Goal: Check status: Check status

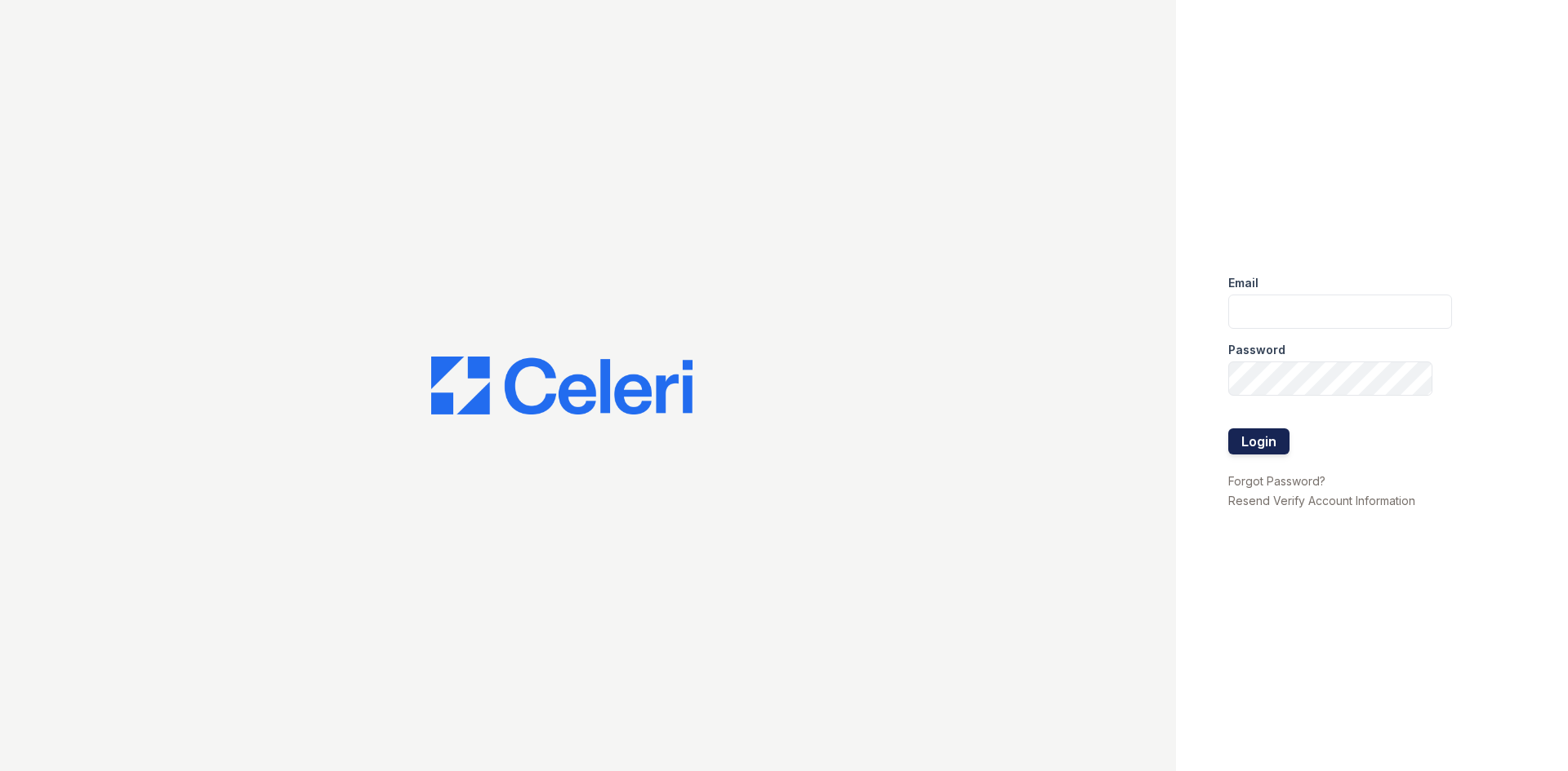
type input "arrivechaddsford@trinity-pm.com"
click at [1243, 442] on button "Login" at bounding box center [1259, 441] width 61 height 26
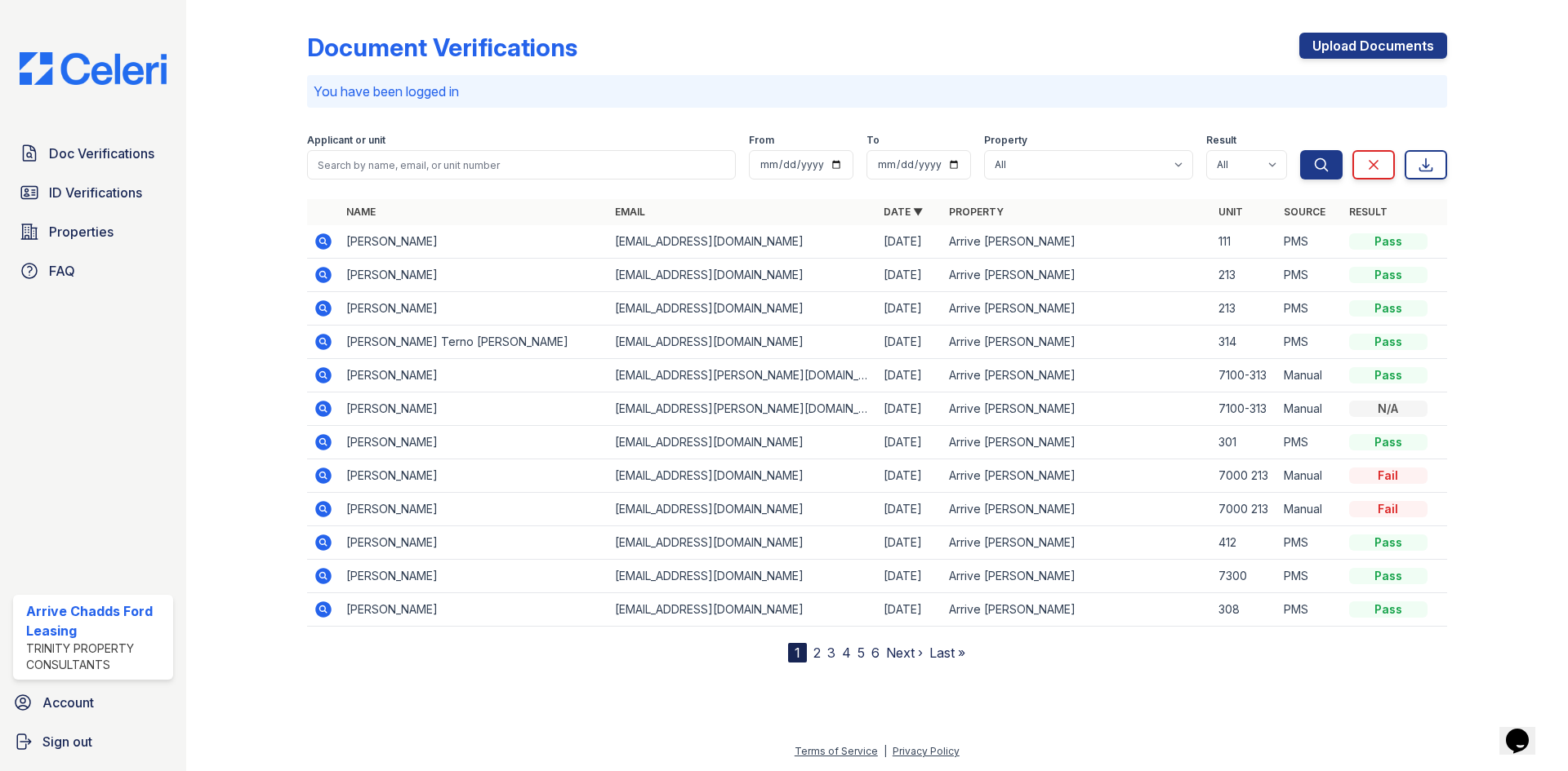
click at [329, 241] on icon at bounding box center [323, 241] width 16 height 16
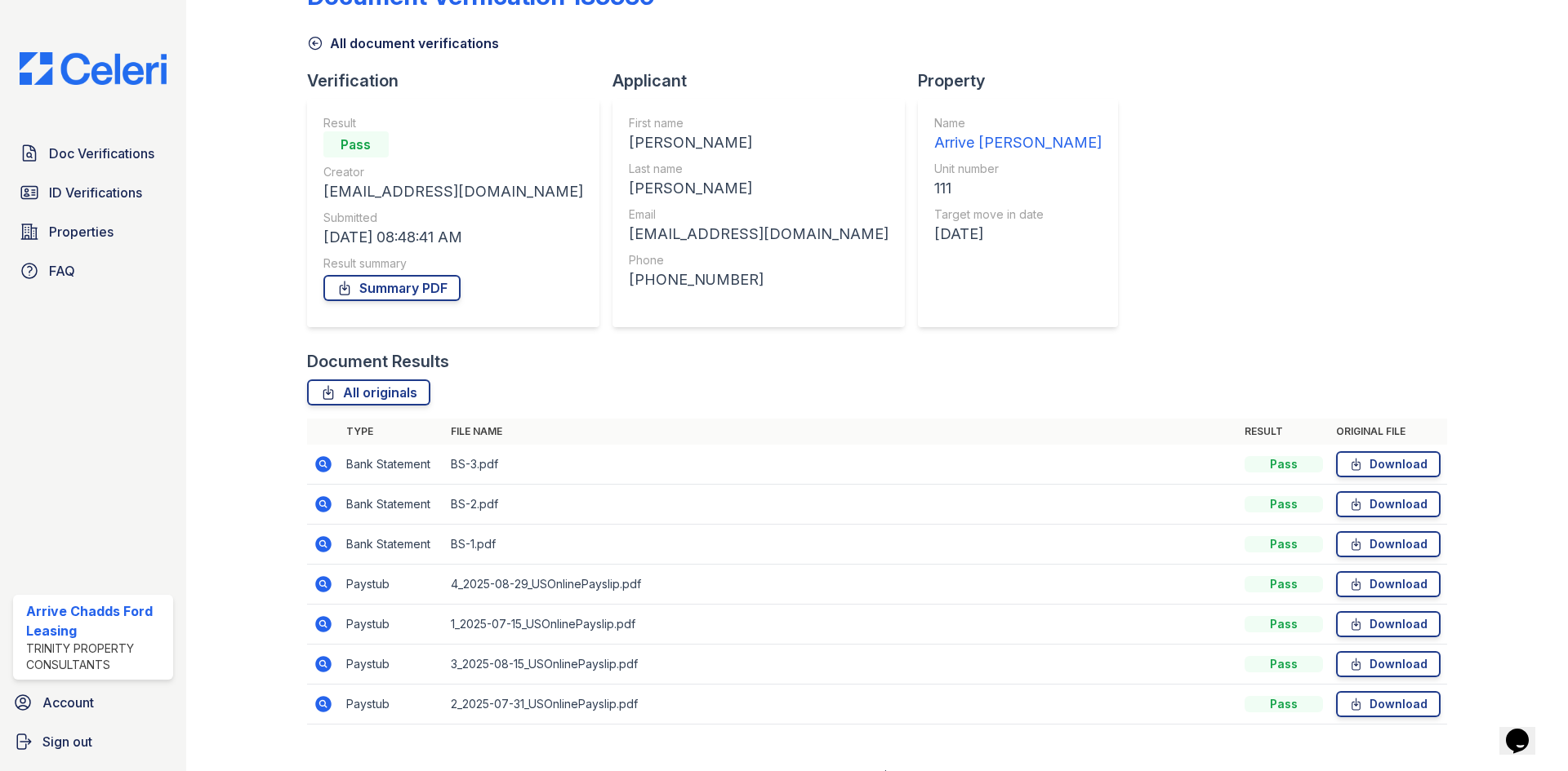
scroll to position [77, 0]
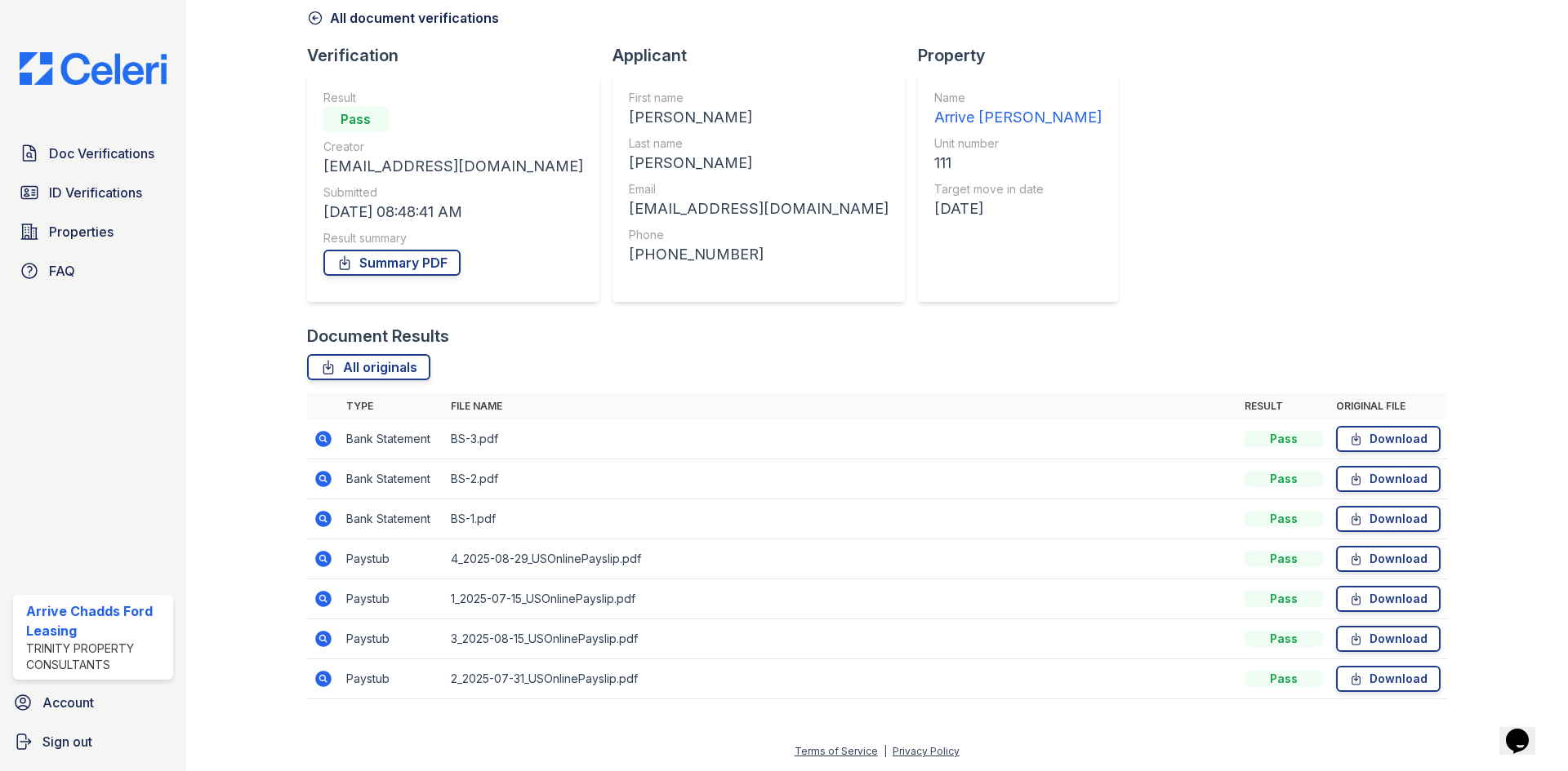
click at [325, 559] on icon at bounding box center [323, 558] width 19 height 19
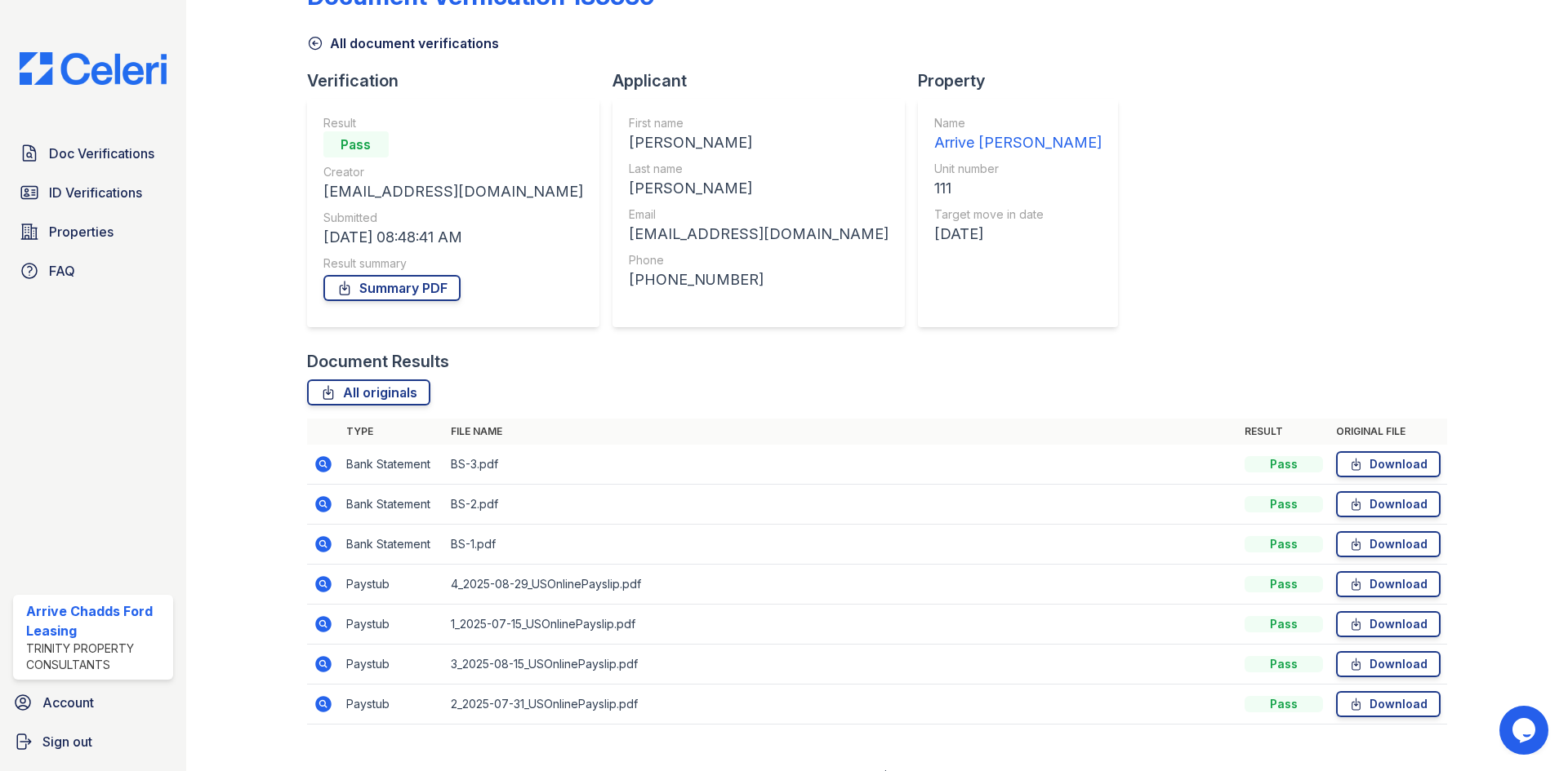
scroll to position [77, 0]
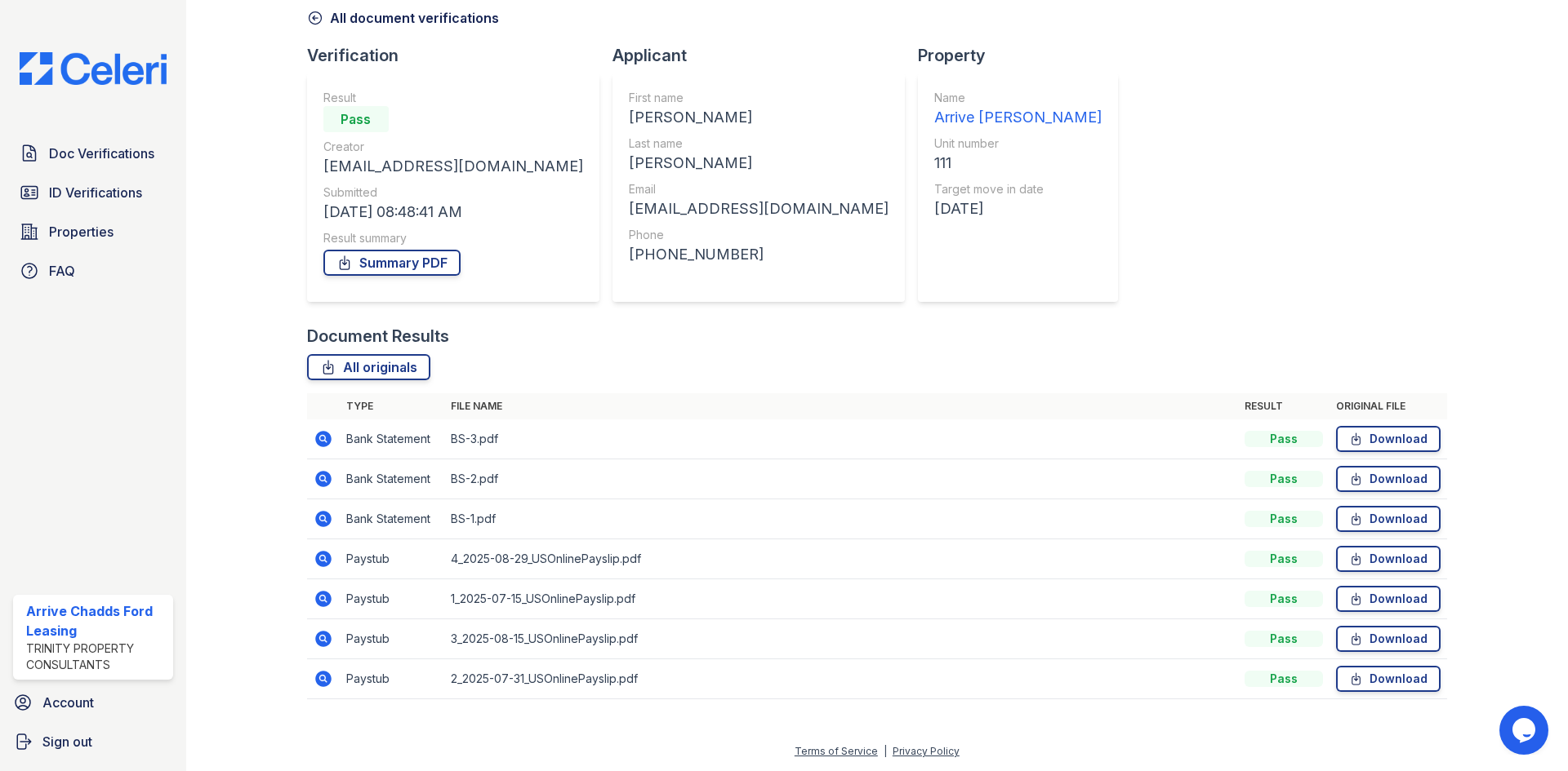
click at [318, 444] on icon at bounding box center [323, 438] width 16 height 16
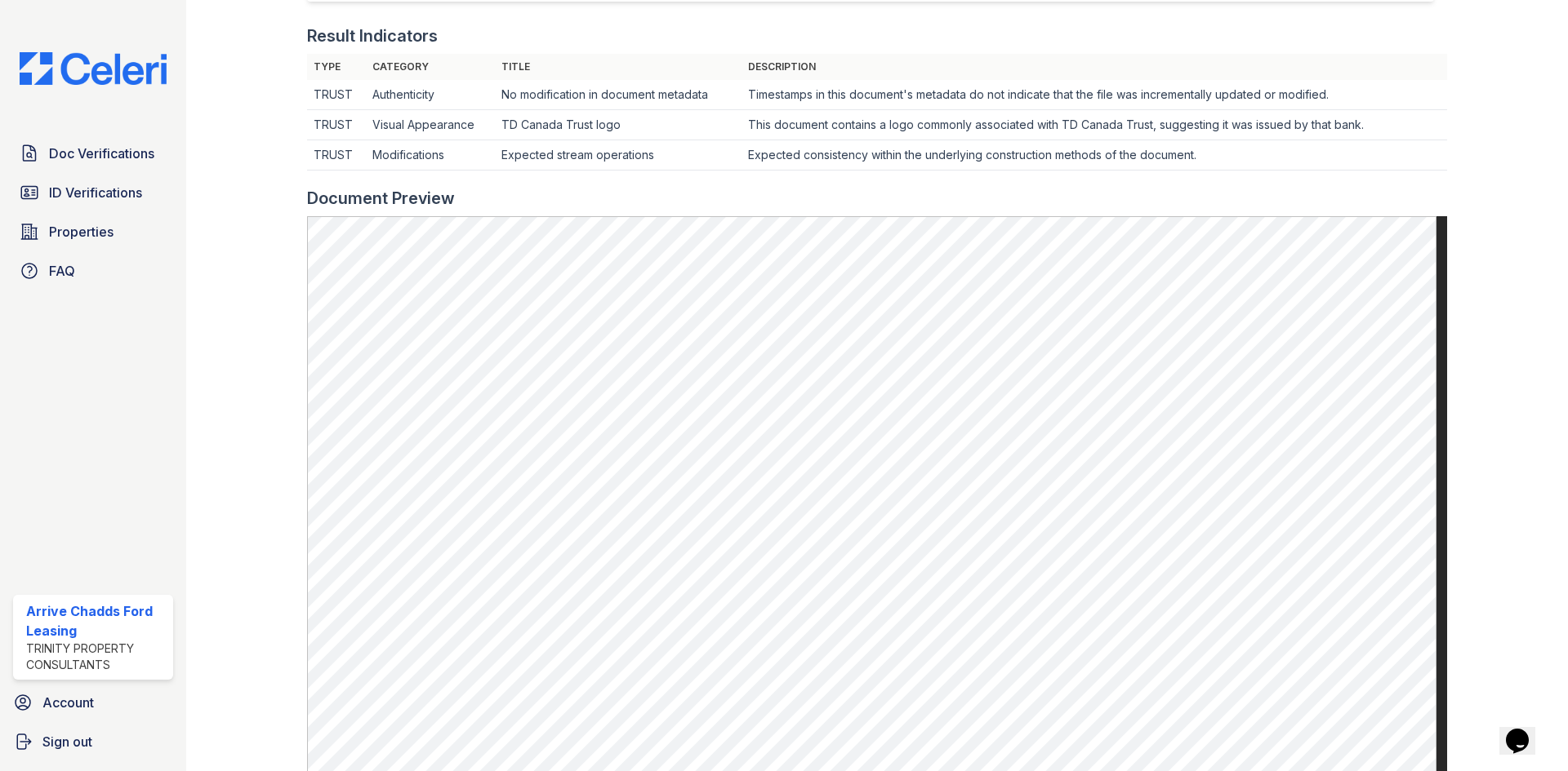
scroll to position [489, 0]
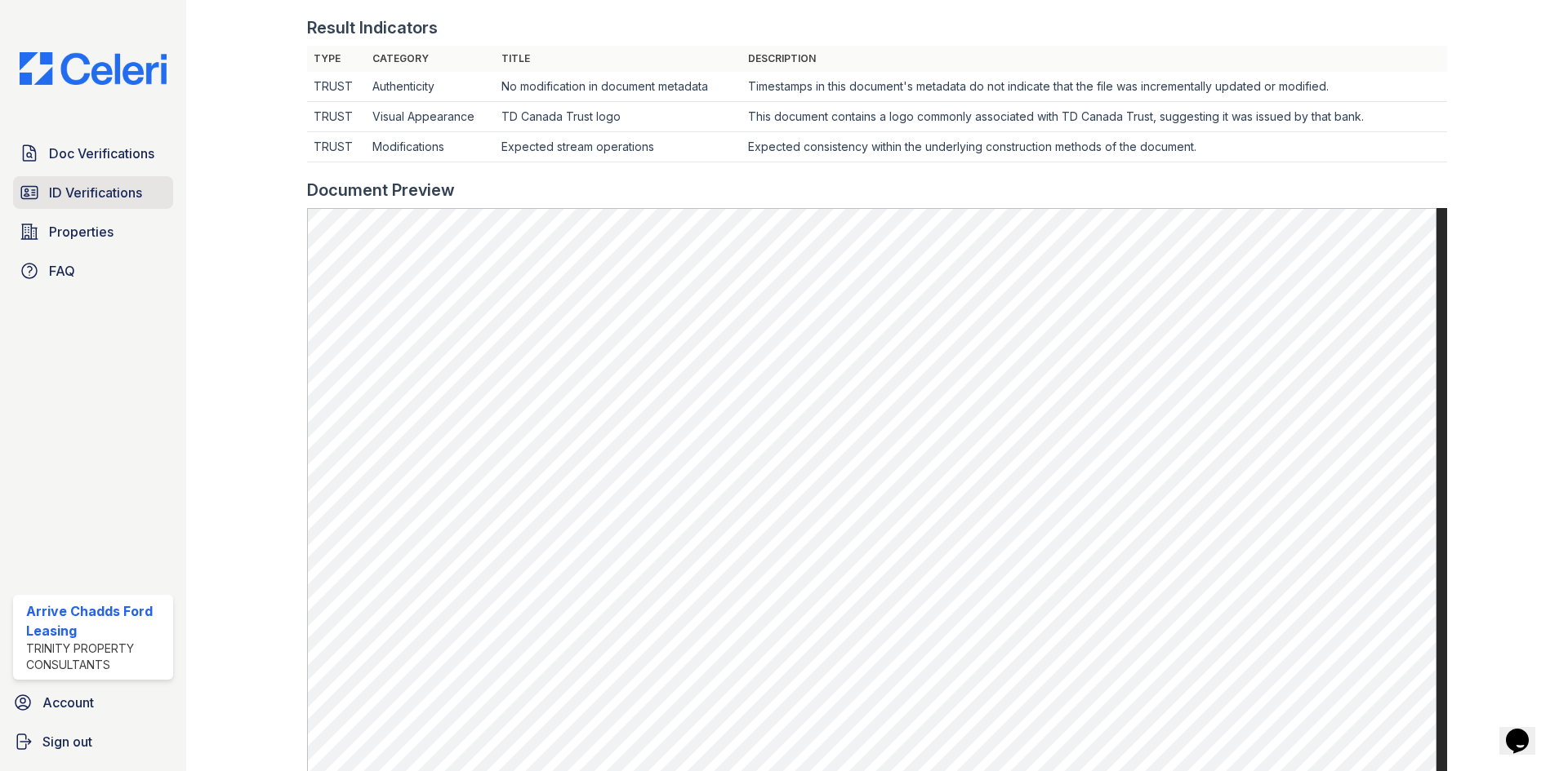
click at [23, 194] on icon at bounding box center [29, 192] width 19 height 19
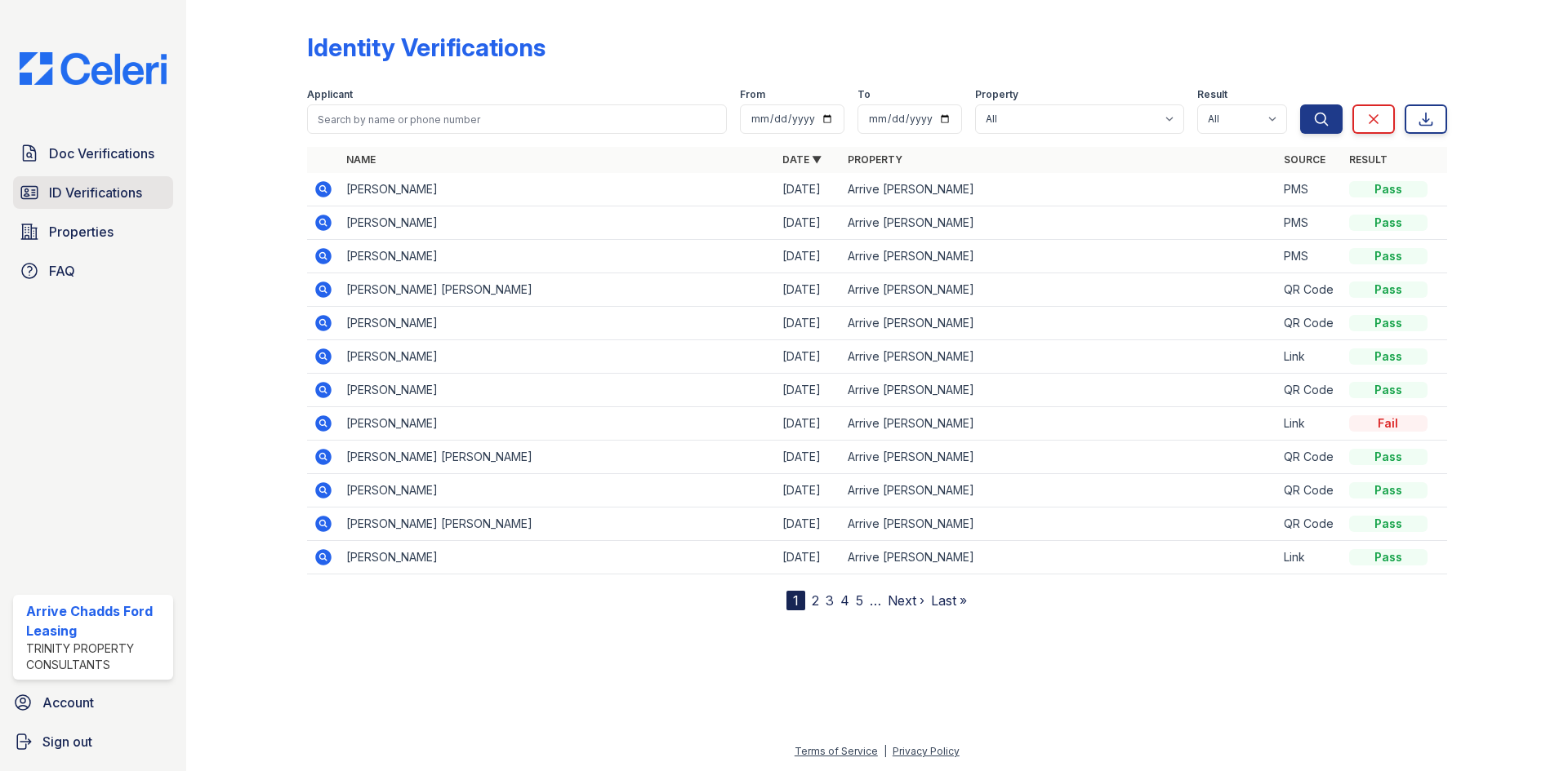
click at [108, 188] on span "ID Verifications" at bounding box center [95, 192] width 93 height 19
click at [320, 190] on icon at bounding box center [323, 189] width 19 height 19
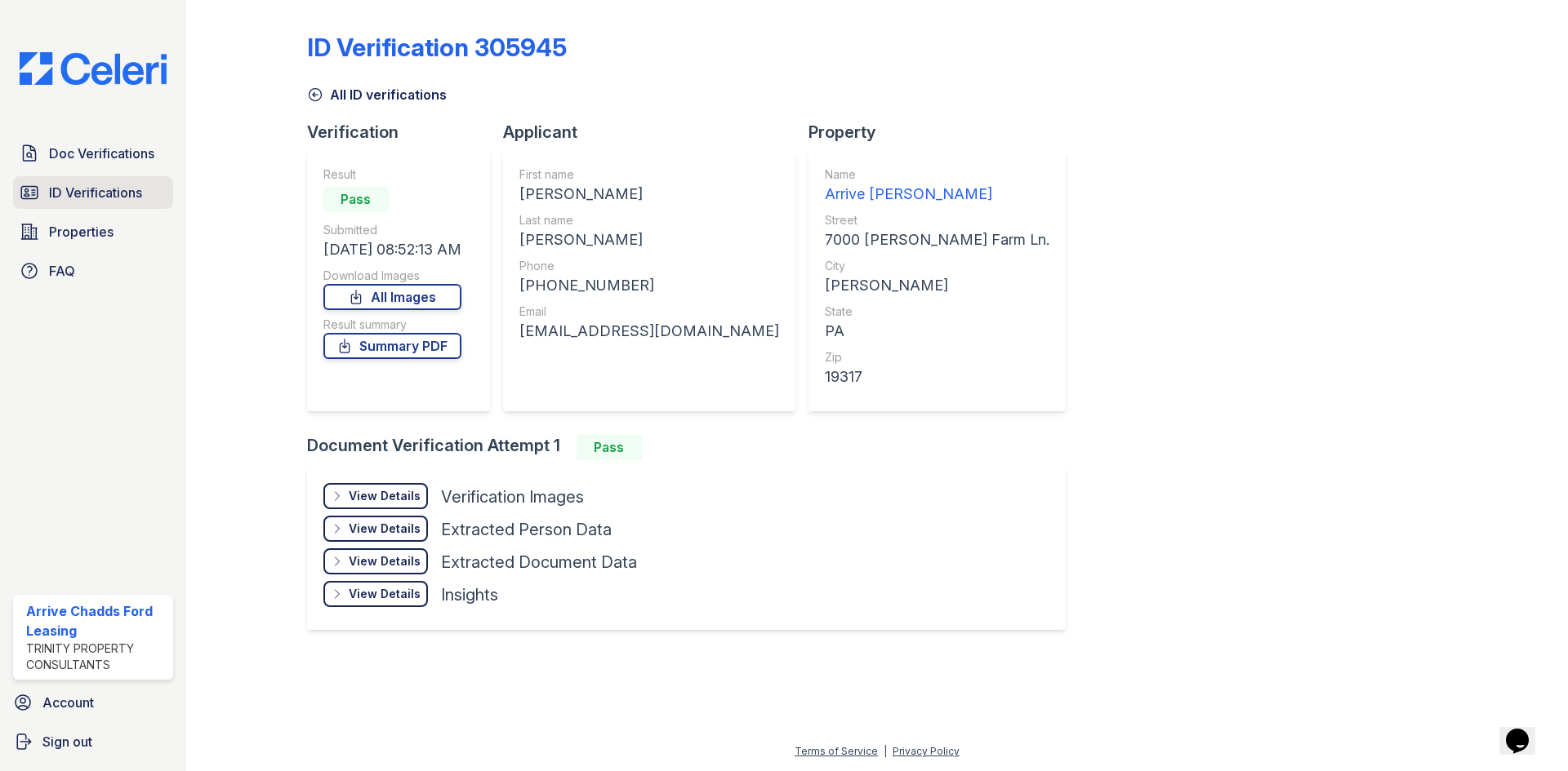
click at [39, 198] on link "ID Verifications" at bounding box center [93, 192] width 160 height 33
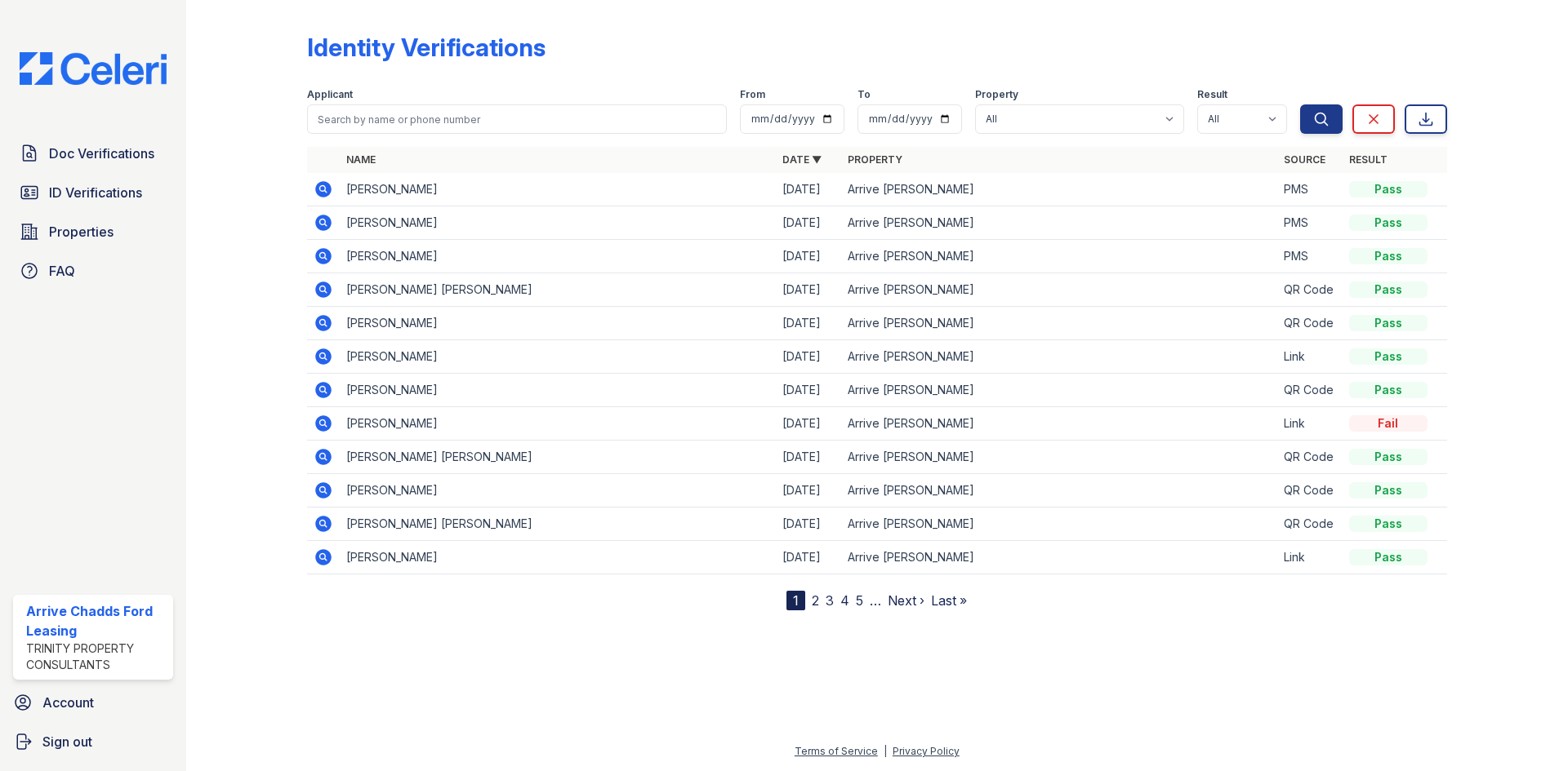
click at [328, 182] on icon at bounding box center [323, 189] width 19 height 19
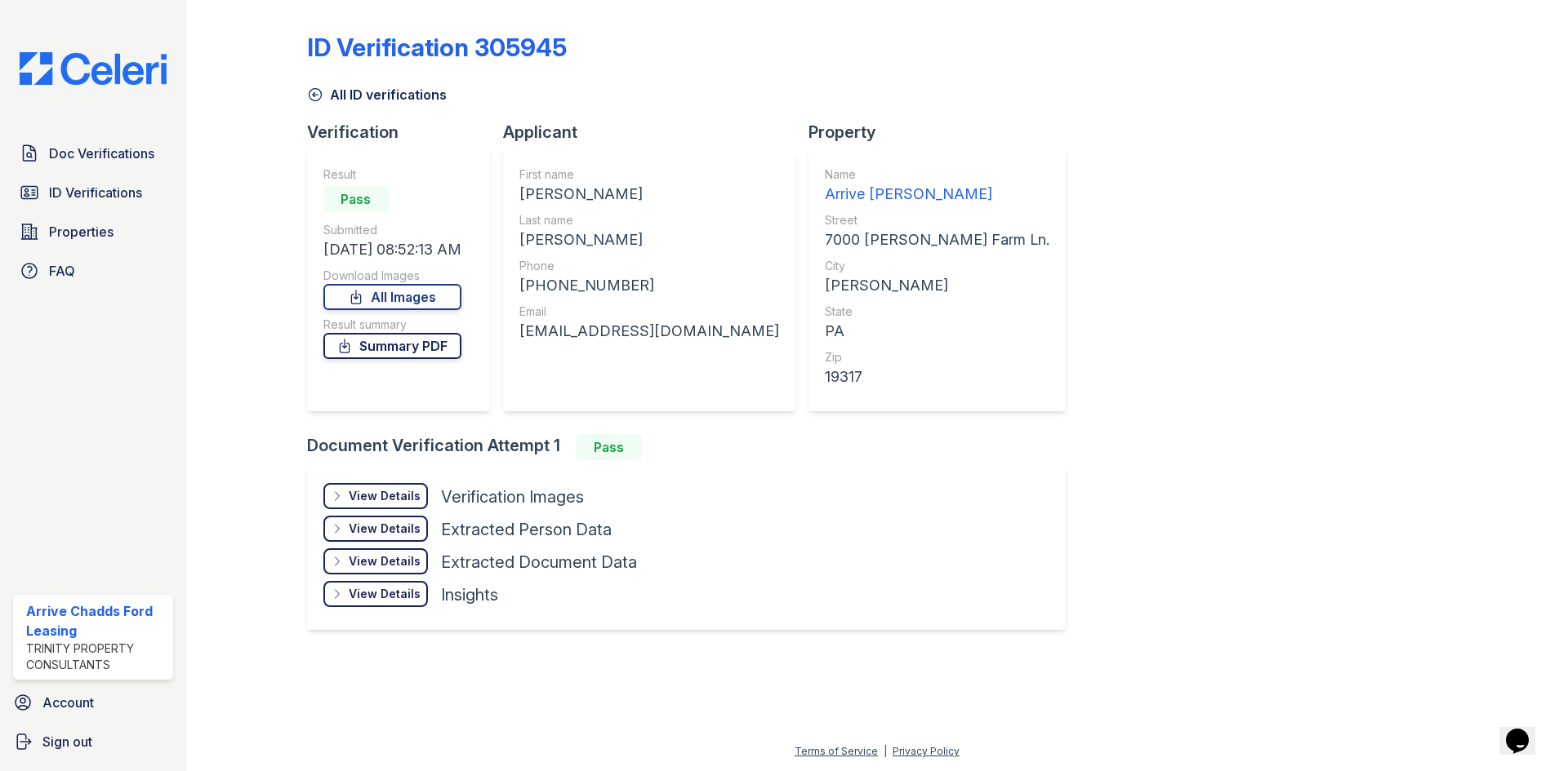
click at [400, 349] on link "Summary PDF" at bounding box center [392, 345] width 138 height 26
click at [376, 500] on div "View Details" at bounding box center [385, 495] width 72 height 16
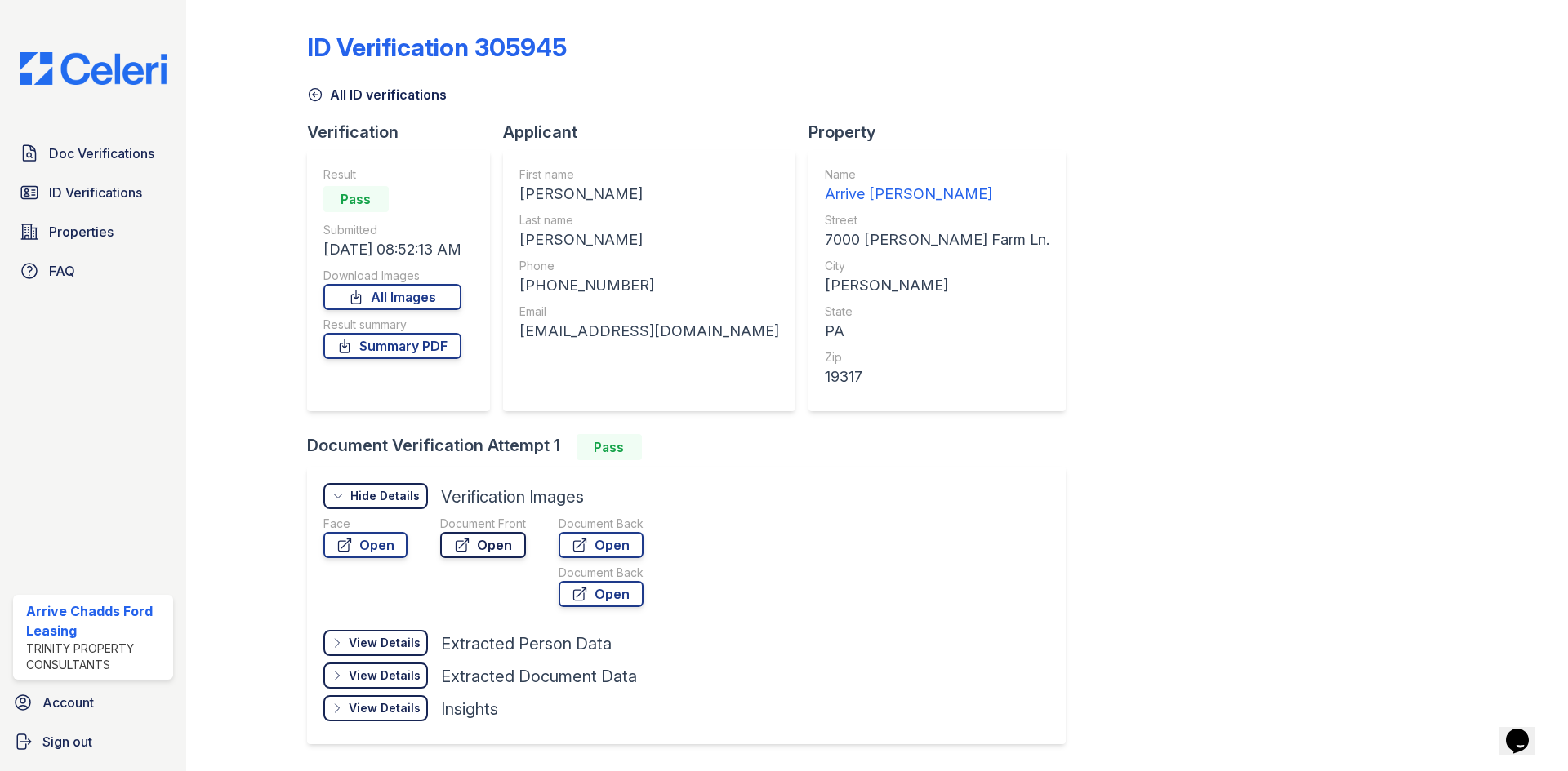
click at [488, 543] on link "Open" at bounding box center [483, 545] width 86 height 26
click at [626, 541] on link "Open" at bounding box center [600, 545] width 85 height 26
click at [18, 197] on link "ID Verifications" at bounding box center [93, 192] width 160 height 33
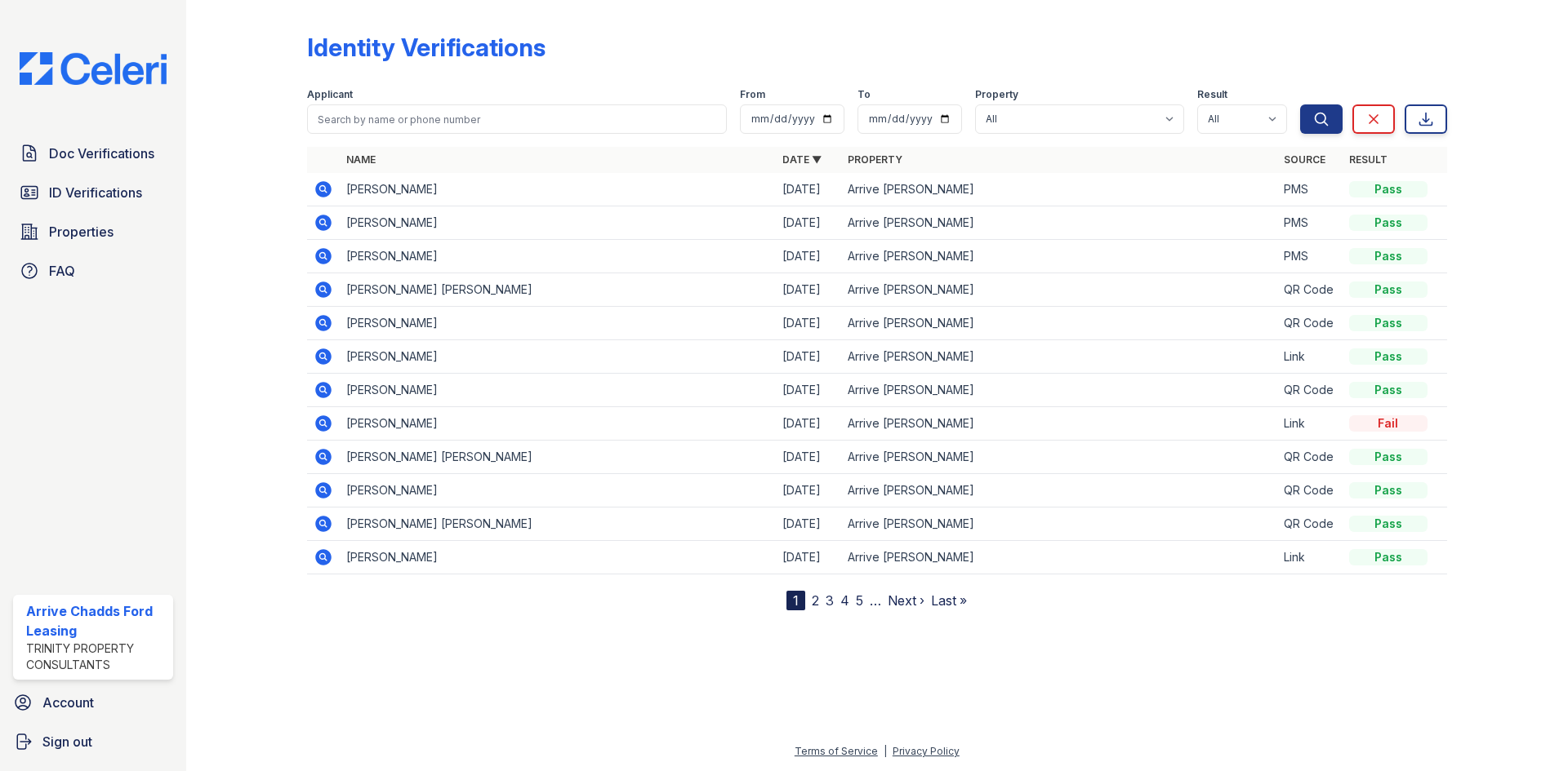
click at [813, 606] on link "2" at bounding box center [815, 600] width 8 height 16
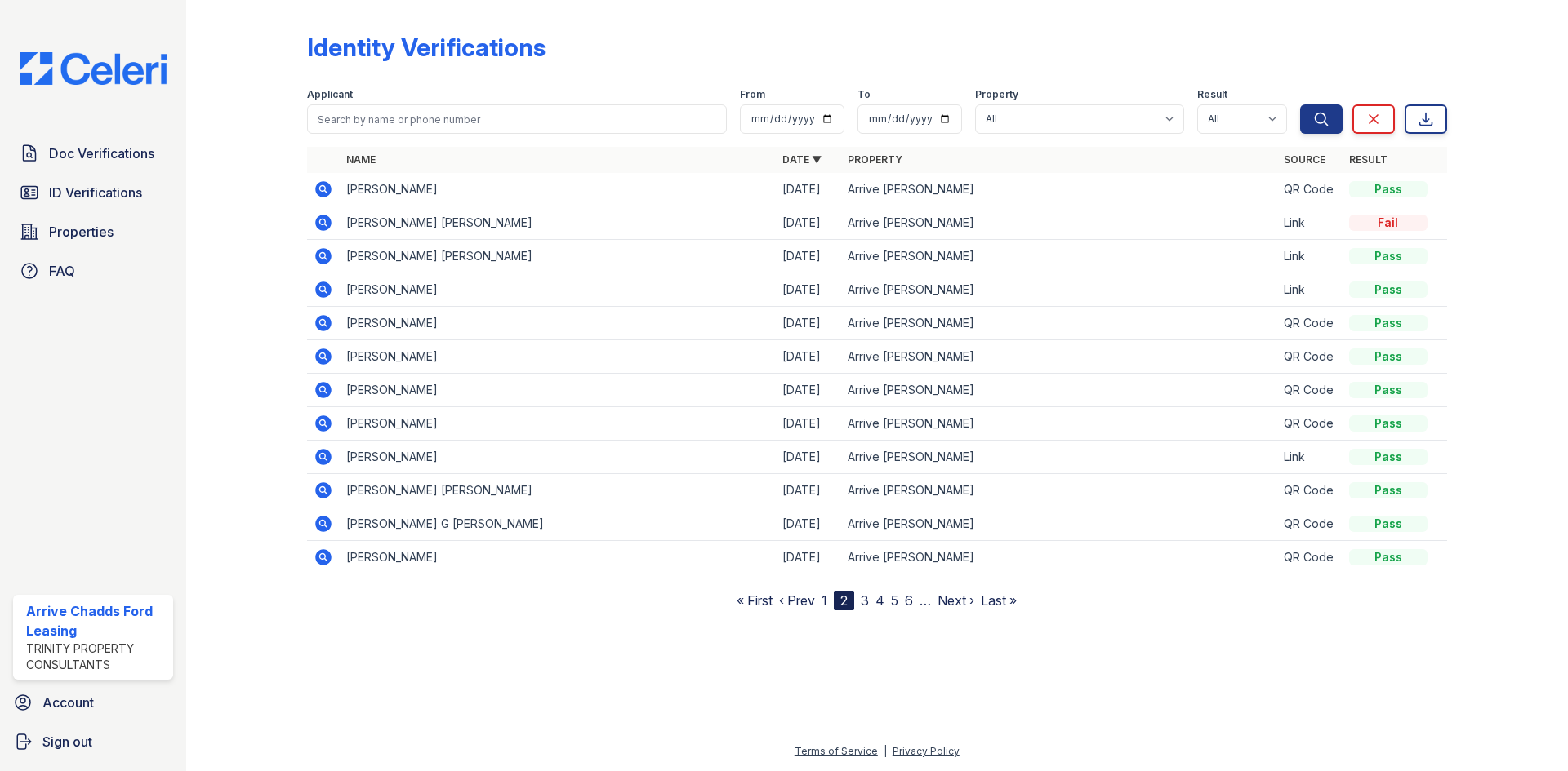
click at [321, 556] on icon at bounding box center [322, 556] width 4 height 4
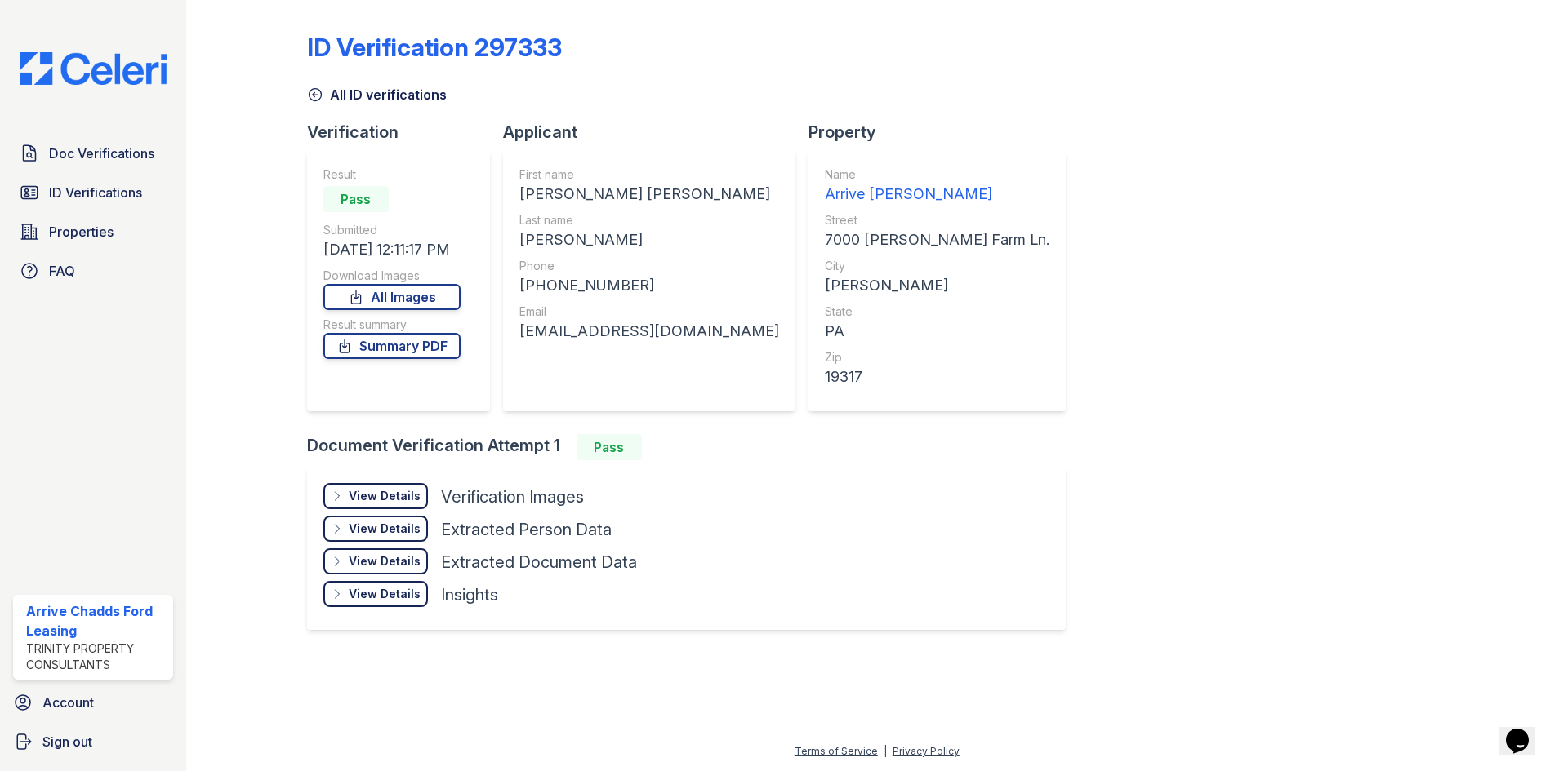
click at [374, 504] on div "View Details" at bounding box center [385, 495] width 72 height 16
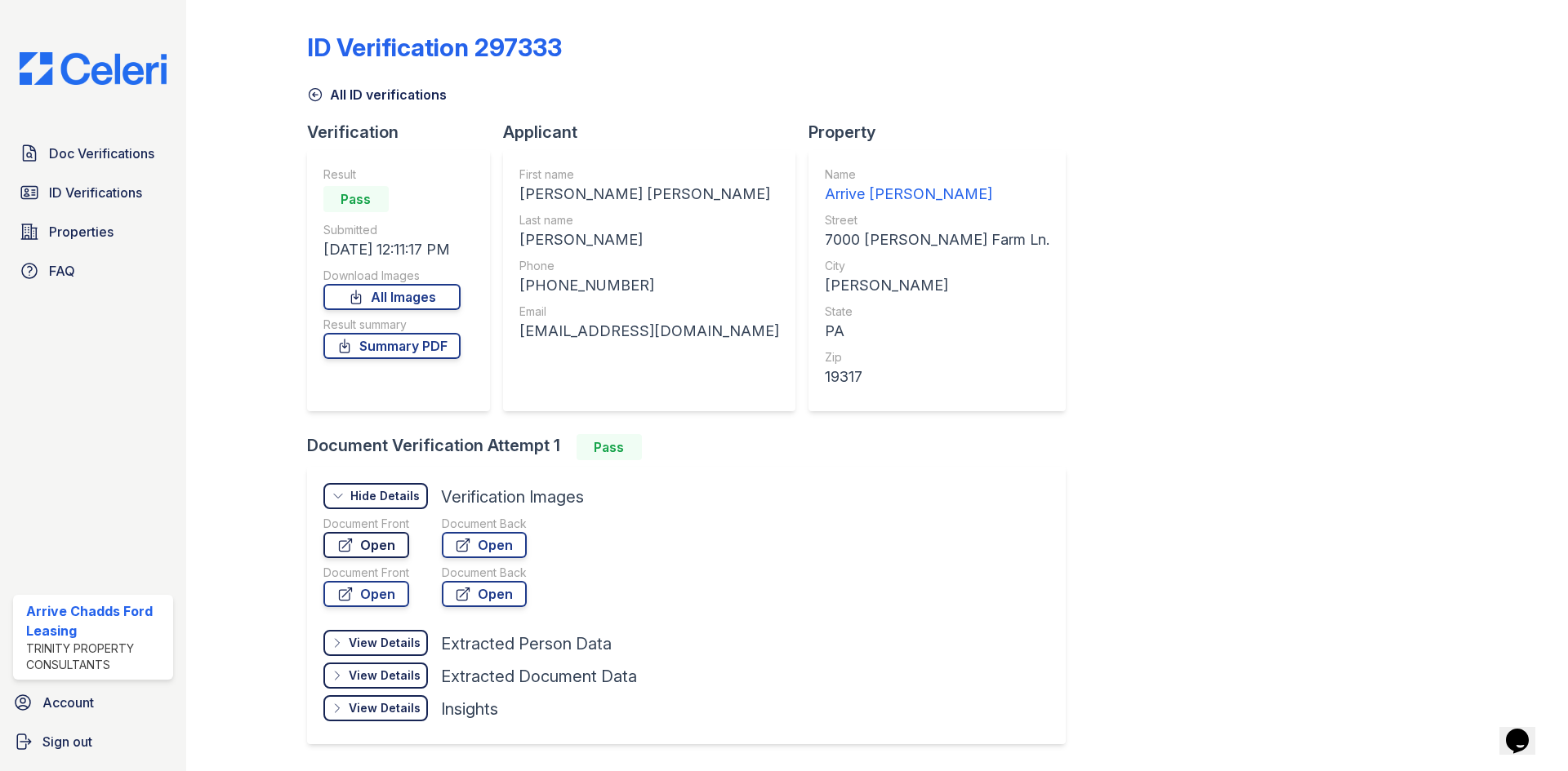
click at [380, 546] on link "Open" at bounding box center [366, 545] width 86 height 26
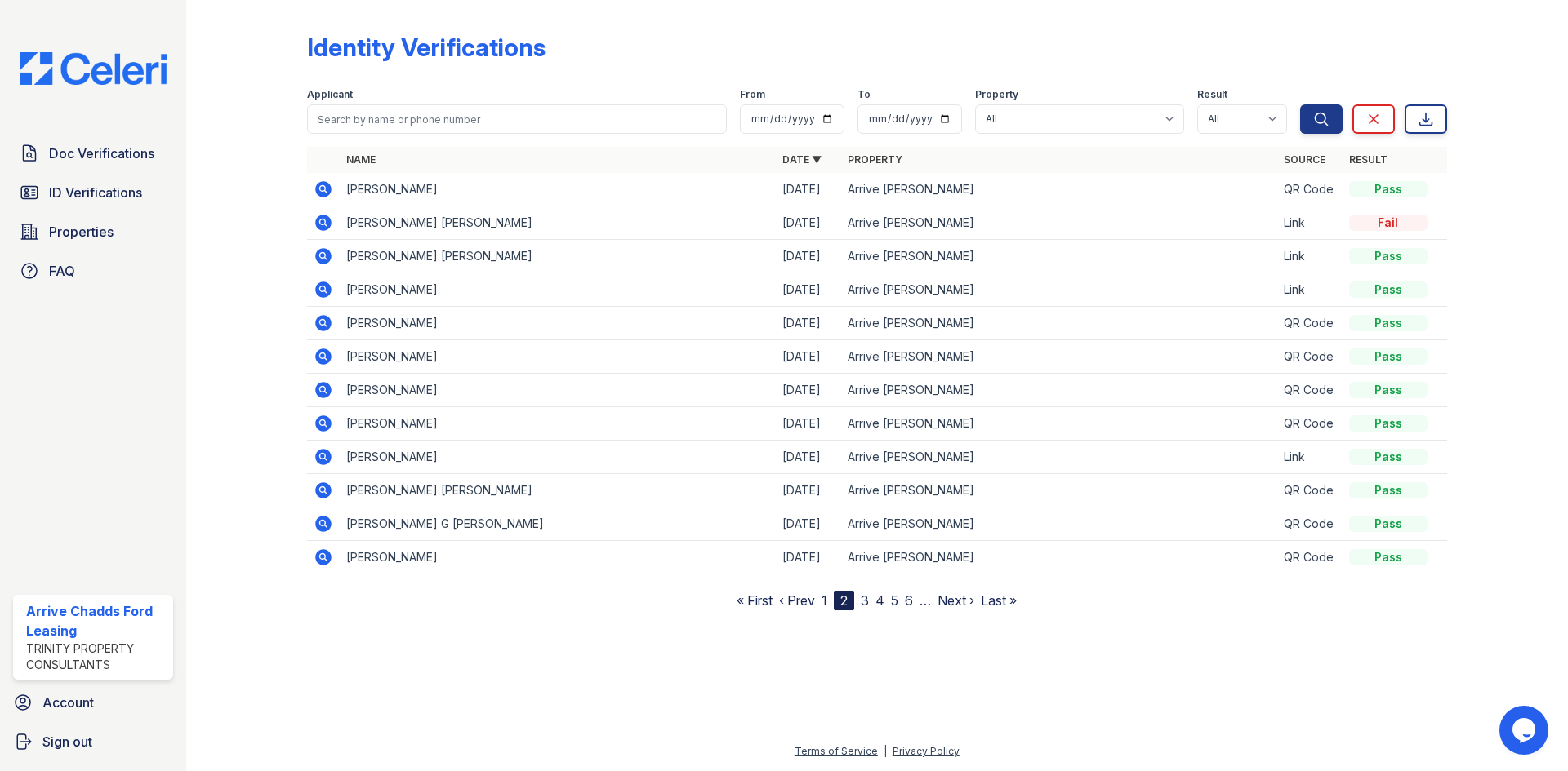
click at [865, 601] on link "3" at bounding box center [864, 600] width 8 height 16
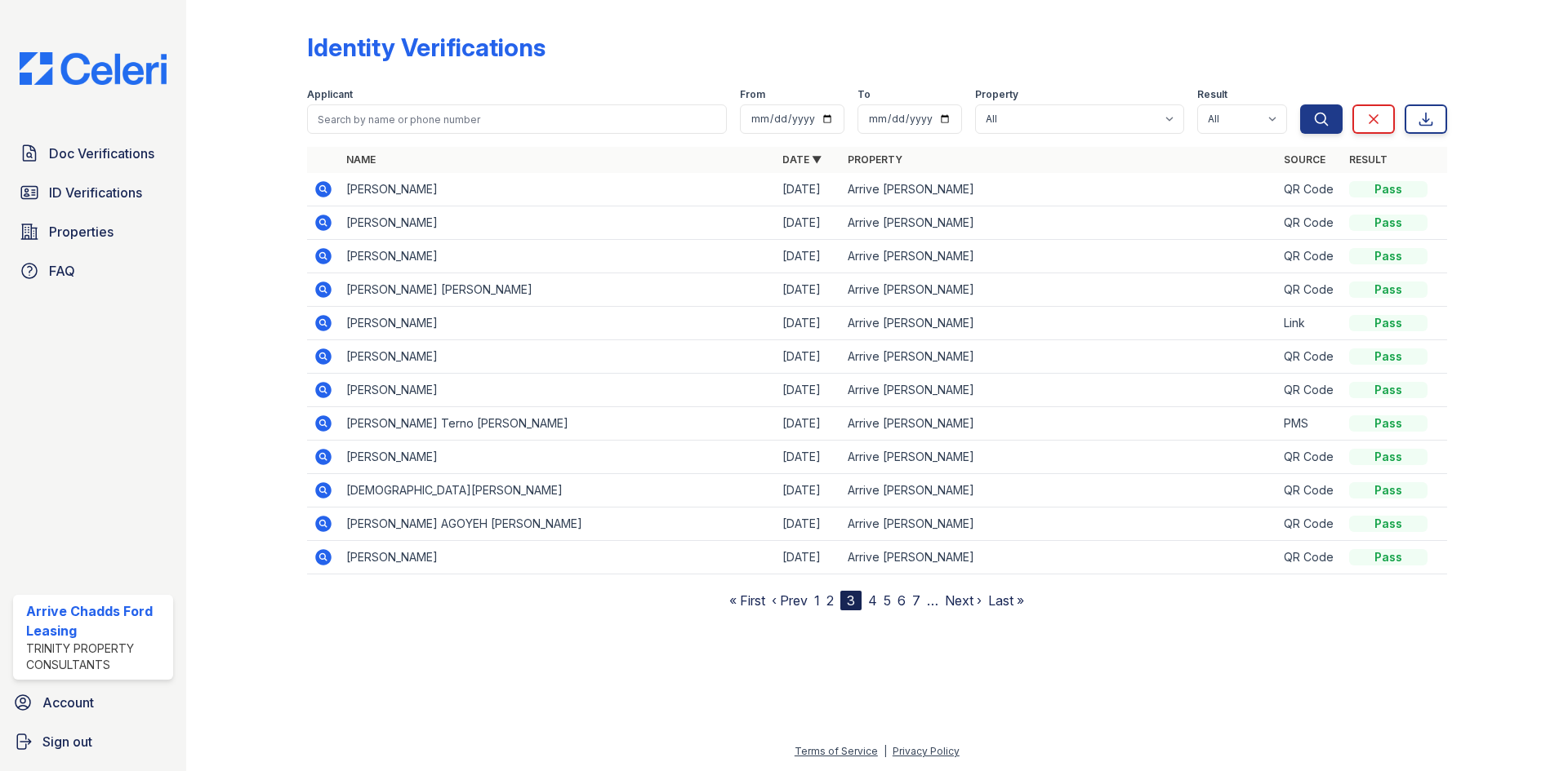
click at [319, 192] on icon at bounding box center [323, 189] width 16 height 16
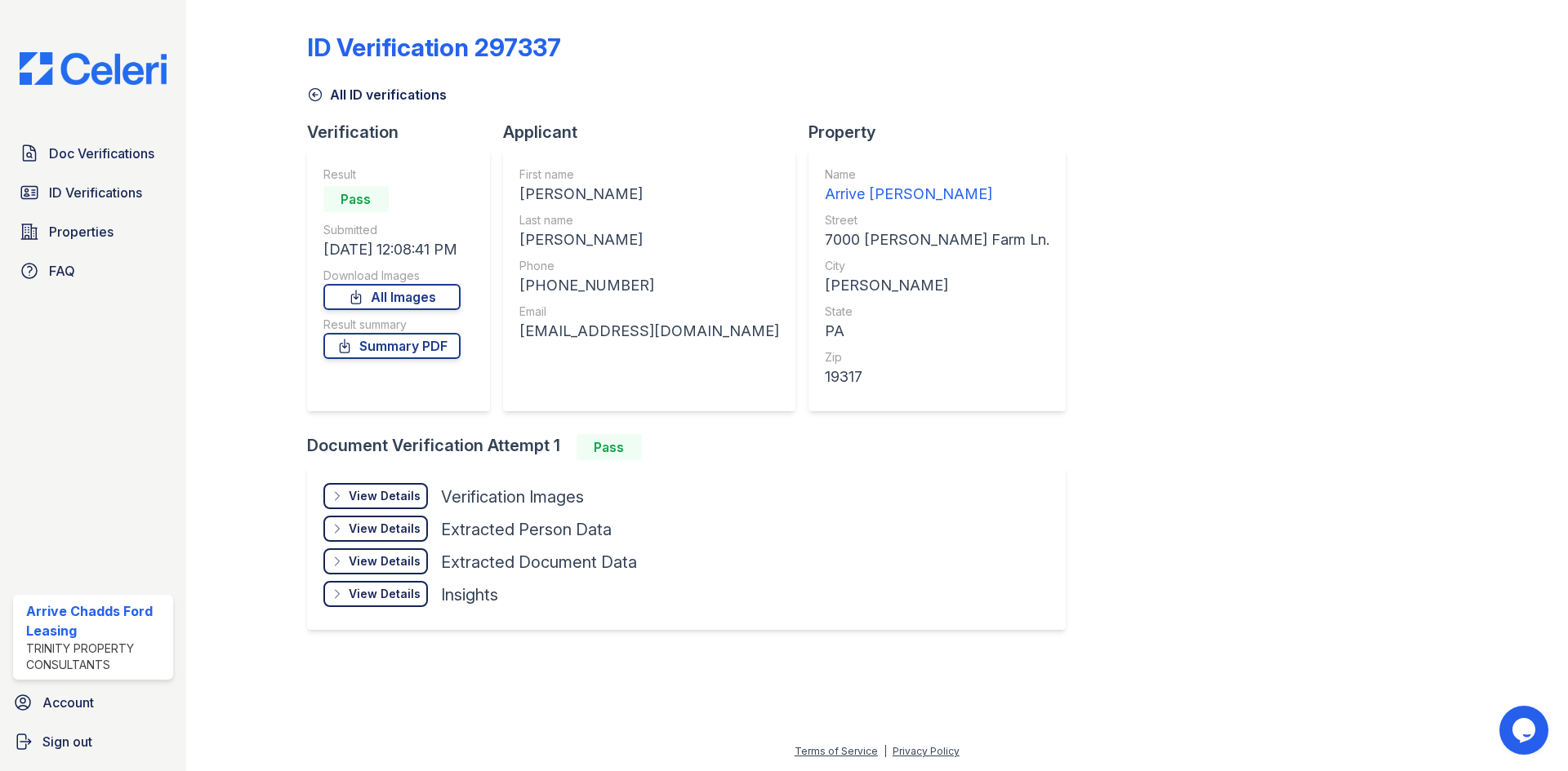
click at [387, 499] on div "View Details" at bounding box center [385, 495] width 72 height 16
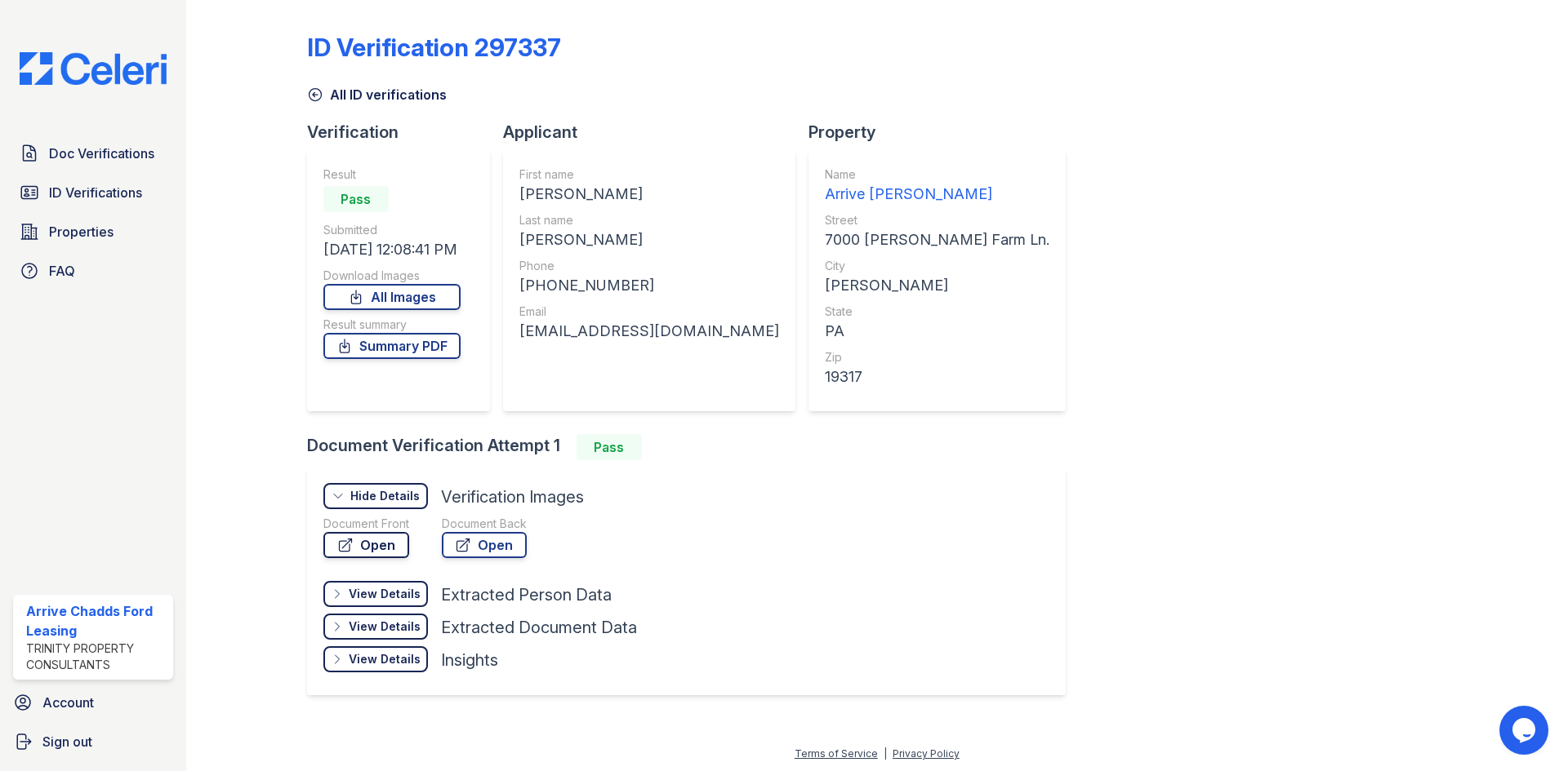
click at [366, 543] on link "Open" at bounding box center [366, 545] width 86 height 26
